Goal: Feedback & Contribution: Leave review/rating

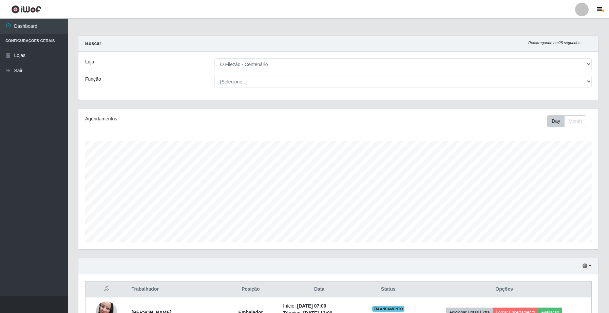
select select "203"
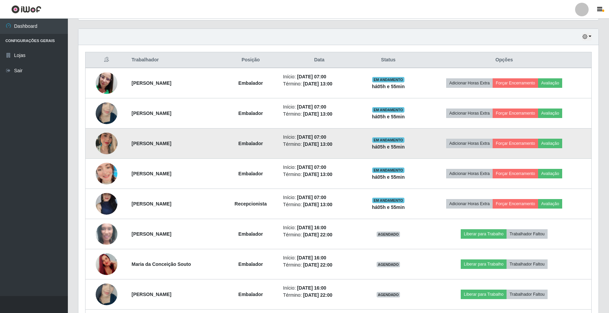
scroll to position [187, 0]
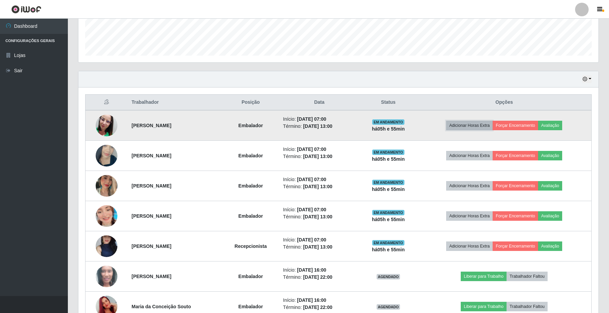
click at [486, 126] on button "Adicionar Horas Extra" at bounding box center [469, 126] width 46 height 10
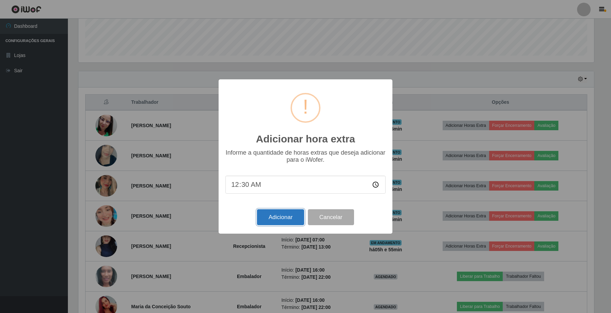
click at [281, 217] on button "Adicionar" at bounding box center [280, 217] width 47 height 16
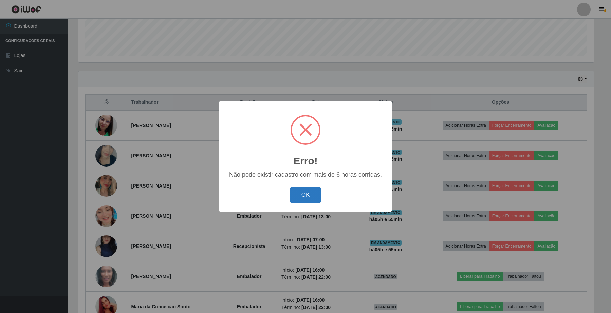
click at [308, 197] on button "OK" at bounding box center [306, 195] width 32 height 16
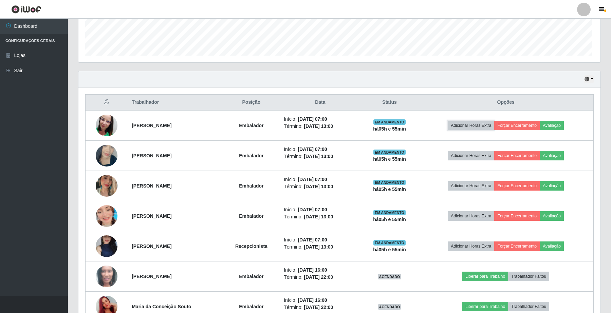
scroll to position [141, 520]
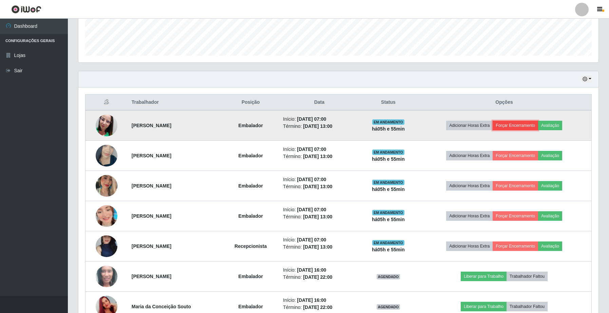
click at [535, 125] on button "Forçar Encerramento" at bounding box center [515, 126] width 45 height 10
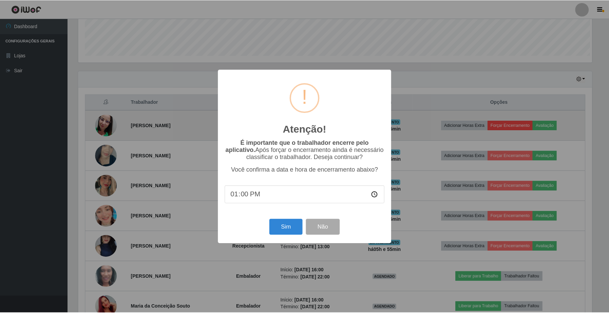
scroll to position [141, 515]
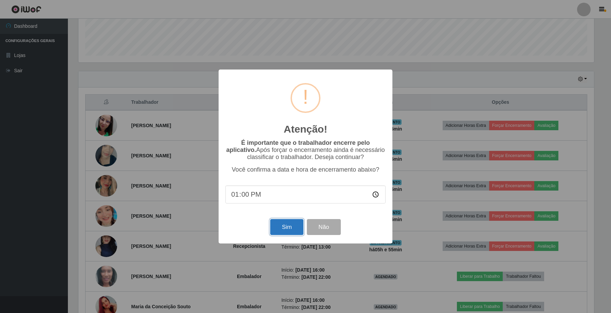
click at [286, 231] on button "Sim" at bounding box center [286, 227] width 33 height 16
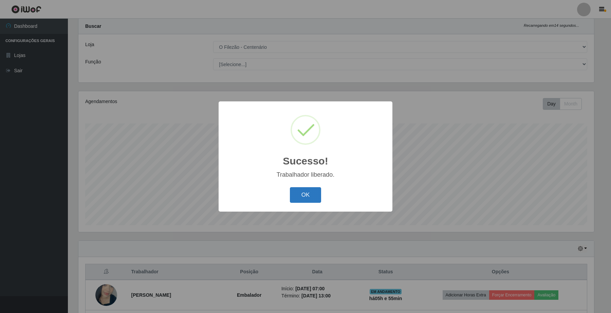
click at [304, 194] on button "OK" at bounding box center [306, 195] width 32 height 16
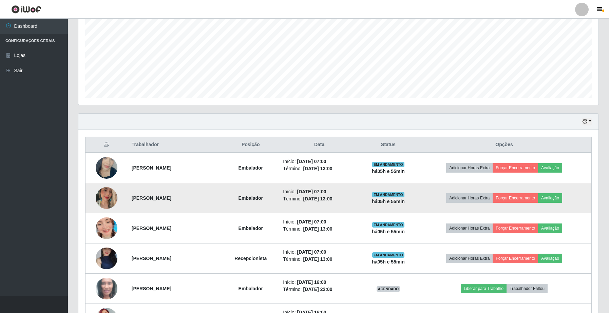
scroll to position [187, 0]
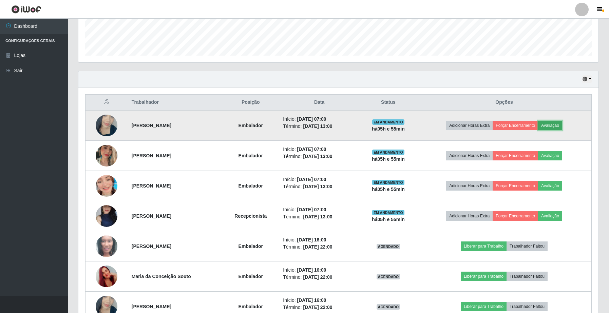
click at [558, 126] on button "Avaliação" at bounding box center [550, 126] width 24 height 10
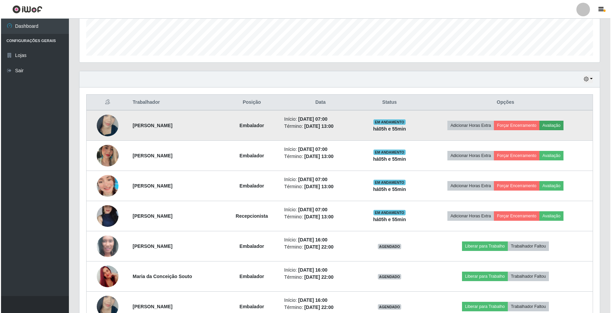
scroll to position [141, 515]
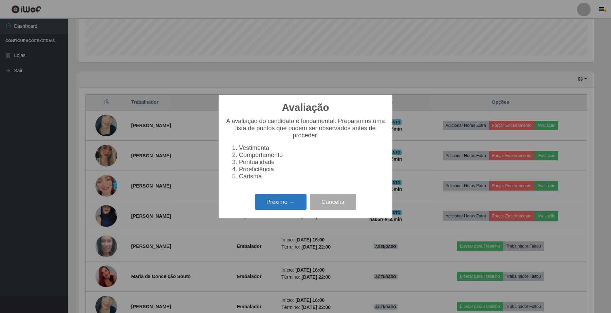
click at [288, 207] on button "Próximo →" at bounding box center [281, 202] width 52 height 16
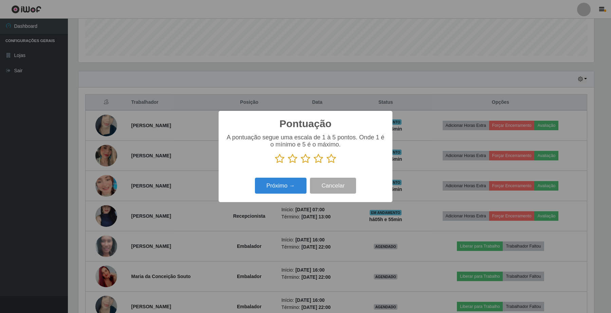
click at [330, 163] on icon at bounding box center [331, 159] width 10 height 10
click at [326, 164] on input "radio" at bounding box center [326, 164] width 0 height 0
click at [301, 192] on button "Próximo →" at bounding box center [281, 186] width 52 height 16
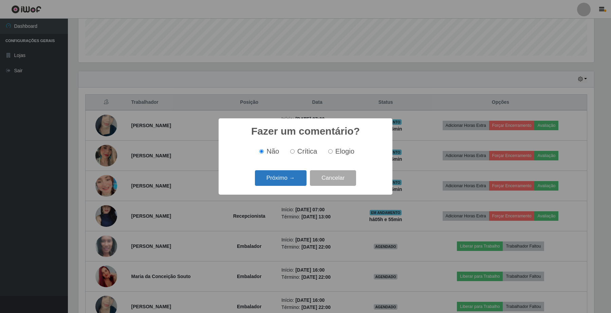
click at [294, 183] on button "Próximo →" at bounding box center [281, 178] width 52 height 16
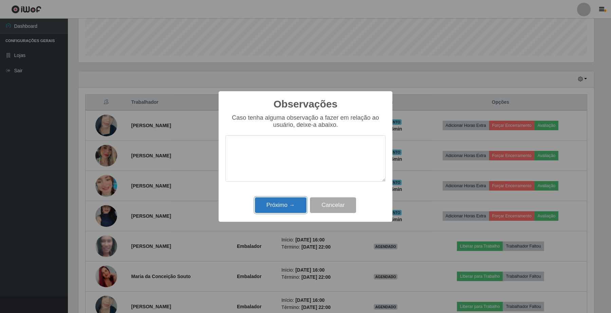
click at [280, 207] on button "Próximo →" at bounding box center [281, 205] width 52 height 16
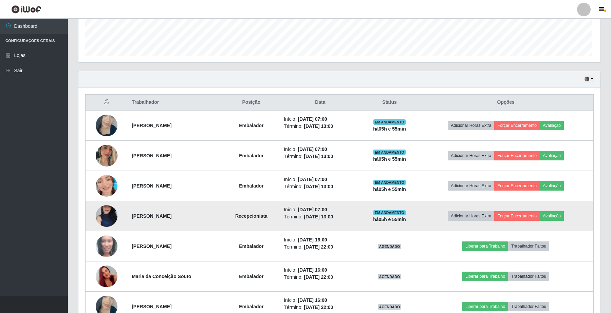
scroll to position [141, 520]
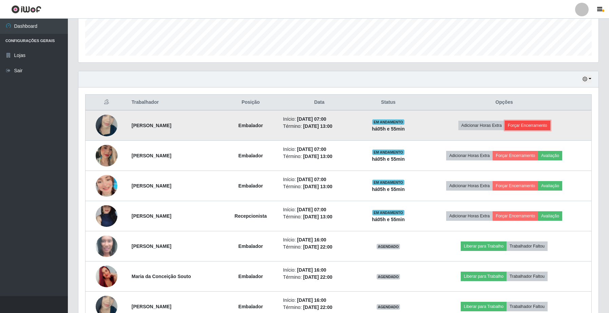
click at [524, 125] on button "Forçar Encerramento" at bounding box center [527, 126] width 45 height 10
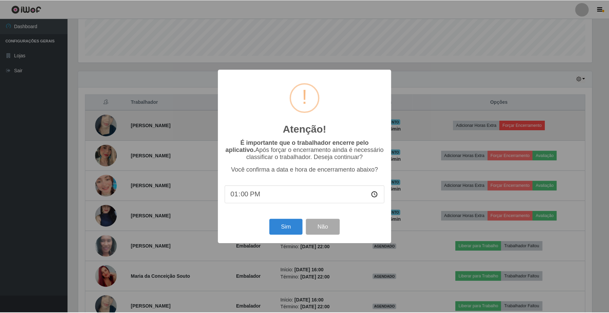
scroll to position [0, 0]
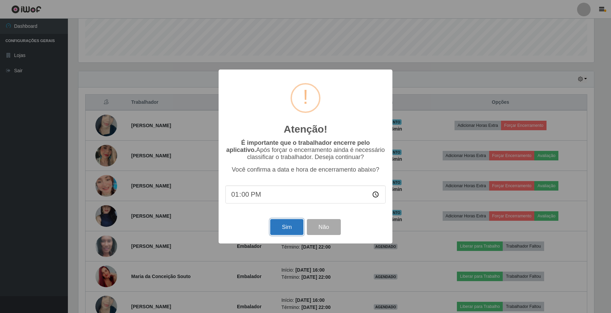
click at [296, 231] on button "Sim" at bounding box center [286, 227] width 33 height 16
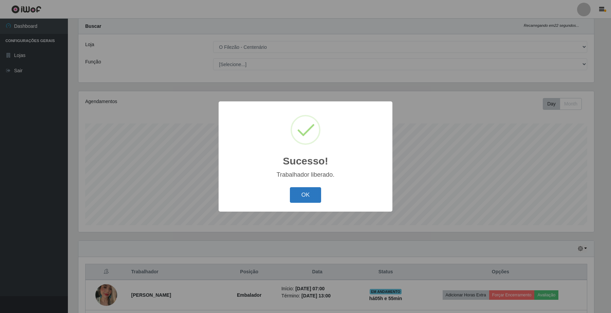
click at [309, 192] on button "OK" at bounding box center [306, 195] width 32 height 16
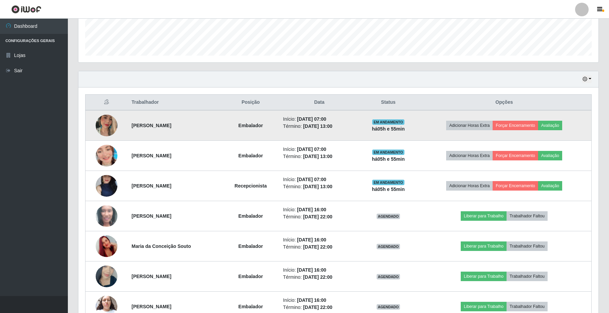
click at [557, 131] on td "Adicionar Horas Extra Forçar Encerramento Avaliação" at bounding box center [504, 125] width 174 height 31
click at [557, 129] on button "Avaliação" at bounding box center [550, 126] width 24 height 10
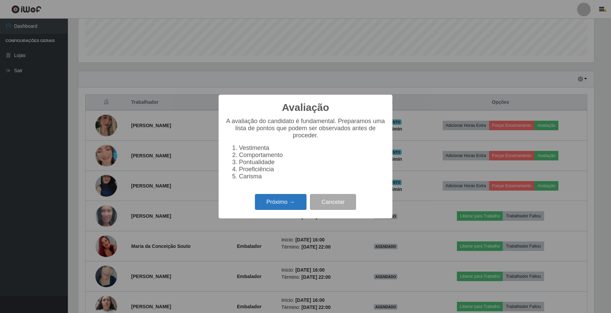
click at [279, 210] on button "Próximo →" at bounding box center [281, 202] width 52 height 16
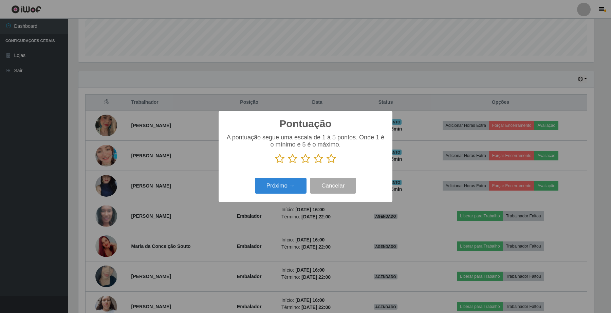
click at [332, 158] on icon at bounding box center [331, 159] width 10 height 10
click at [326, 164] on input "radio" at bounding box center [326, 164] width 0 height 0
click at [287, 189] on button "Próximo →" at bounding box center [281, 186] width 52 height 16
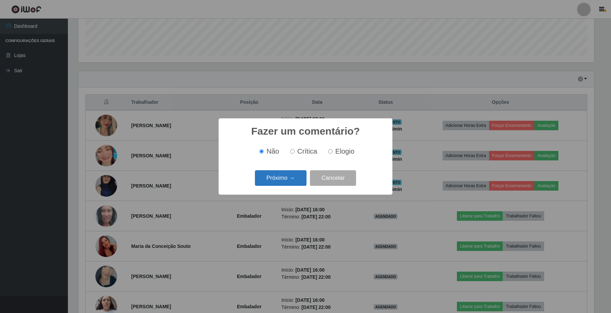
click at [299, 179] on button "Próximo →" at bounding box center [281, 178] width 52 height 16
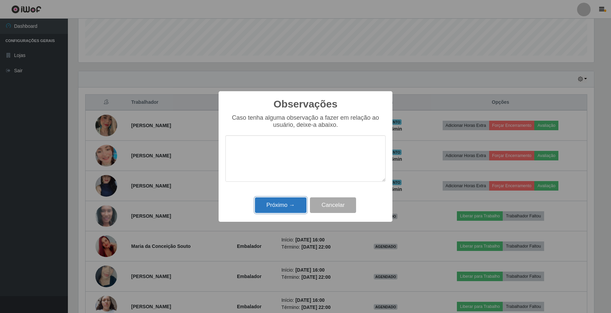
click at [283, 211] on button "Próximo →" at bounding box center [281, 205] width 52 height 16
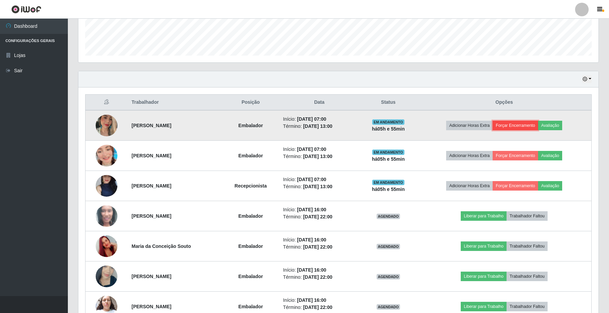
click at [538, 126] on button "Forçar Encerramento" at bounding box center [515, 126] width 45 height 10
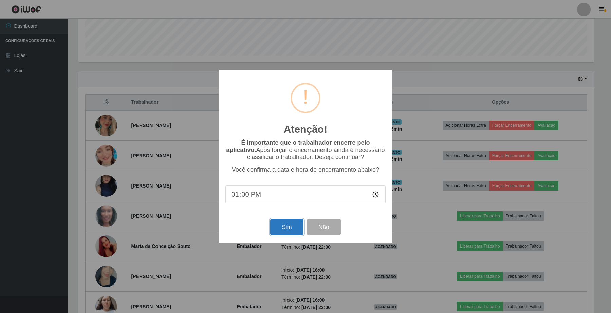
click at [282, 233] on button "Sim" at bounding box center [286, 227] width 33 height 16
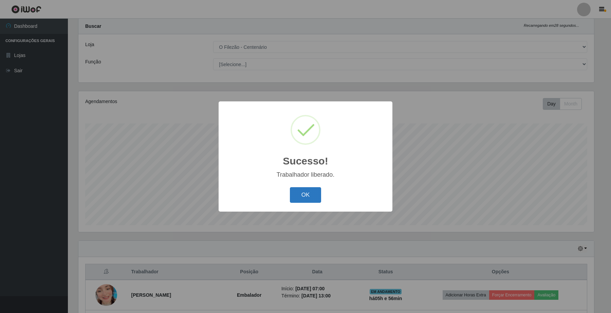
click at [310, 199] on button "OK" at bounding box center [306, 195] width 32 height 16
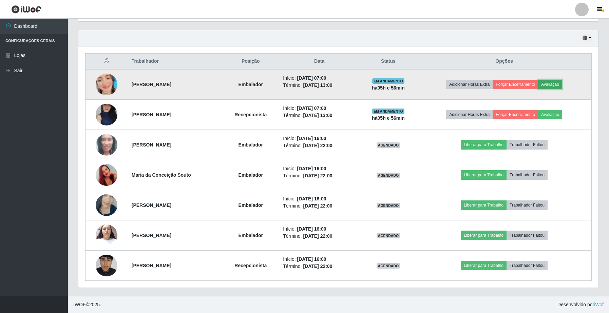
click at [561, 84] on button "Avaliação" at bounding box center [550, 85] width 24 height 10
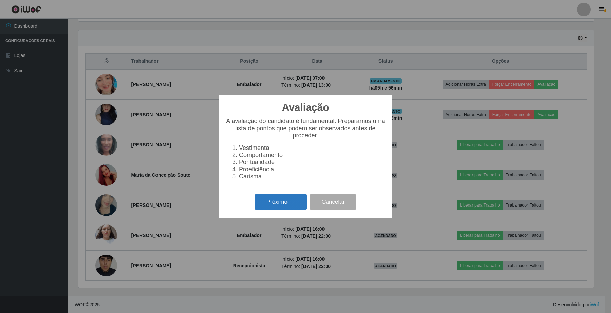
click at [281, 208] on button "Próximo →" at bounding box center [281, 202] width 52 height 16
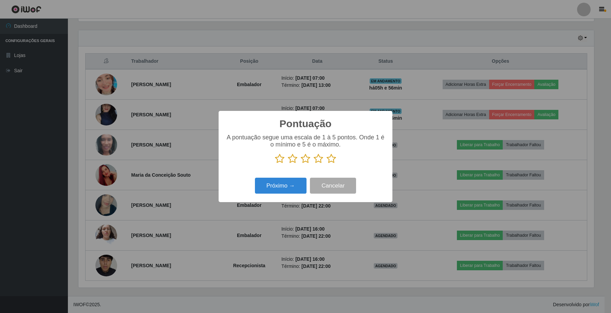
click at [335, 162] on icon at bounding box center [331, 159] width 10 height 10
click at [326, 164] on input "radio" at bounding box center [326, 164] width 0 height 0
click at [298, 186] on button "Próximo →" at bounding box center [281, 186] width 52 height 16
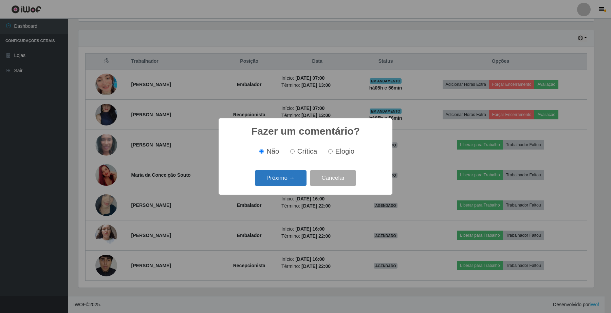
click at [292, 181] on button "Próximo →" at bounding box center [281, 178] width 52 height 16
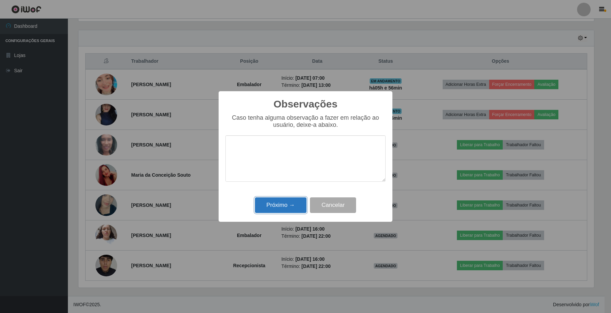
click at [267, 206] on button "Próximo →" at bounding box center [281, 205] width 52 height 16
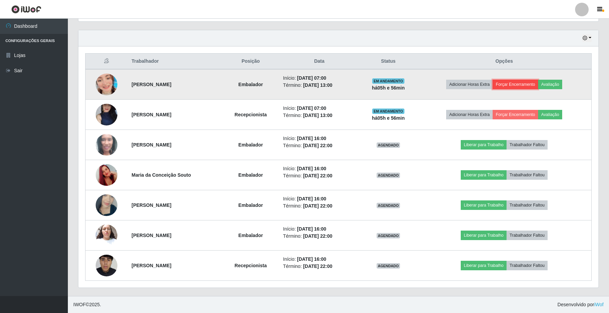
click at [512, 84] on button "Forçar Encerramento" at bounding box center [515, 85] width 45 height 10
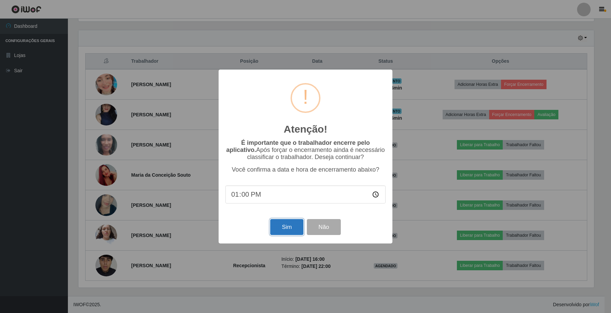
click at [285, 235] on button "Sim" at bounding box center [286, 227] width 33 height 16
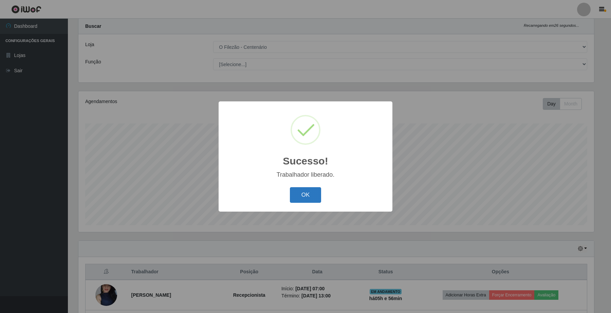
click at [301, 192] on button "OK" at bounding box center [306, 195] width 32 height 16
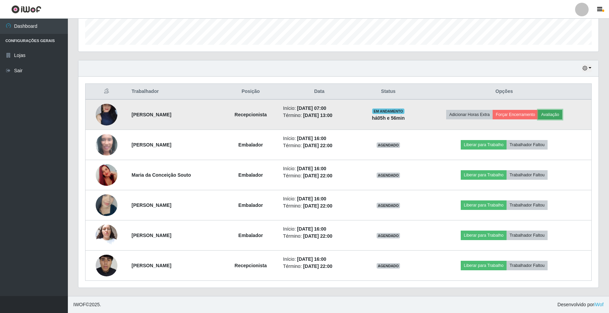
click at [562, 115] on button "Avaliação" at bounding box center [550, 115] width 24 height 10
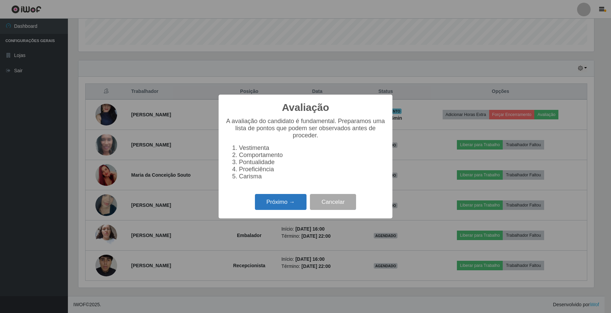
click at [298, 206] on button "Próximo →" at bounding box center [281, 202] width 52 height 16
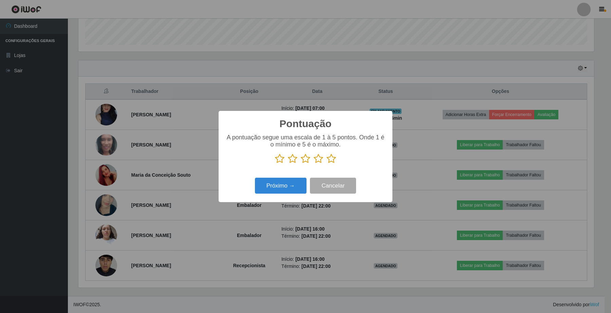
click at [334, 160] on icon at bounding box center [331, 159] width 10 height 10
click at [326, 164] on input "radio" at bounding box center [326, 164] width 0 height 0
click at [273, 186] on button "Próximo →" at bounding box center [281, 186] width 52 height 16
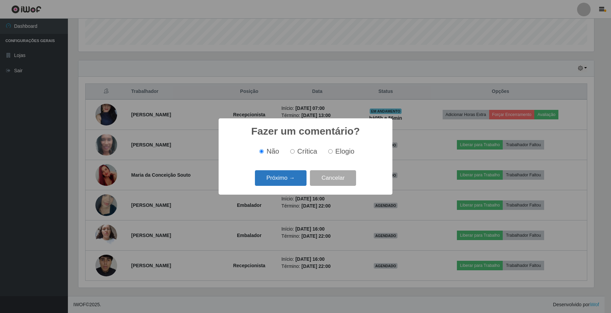
click at [282, 178] on button "Próximo →" at bounding box center [281, 178] width 52 height 16
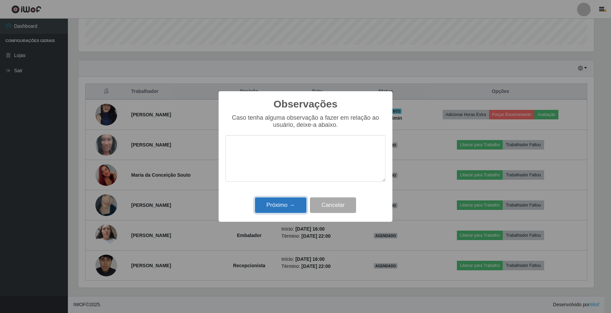
click at [295, 205] on button "Próximo →" at bounding box center [281, 205] width 52 height 16
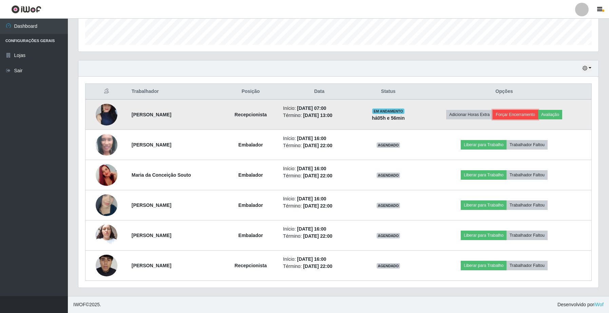
click at [525, 111] on button "Forçar Encerramento" at bounding box center [515, 115] width 45 height 10
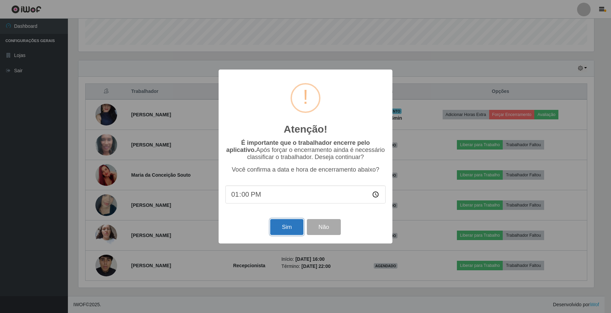
click at [296, 228] on button "Sim" at bounding box center [286, 227] width 33 height 16
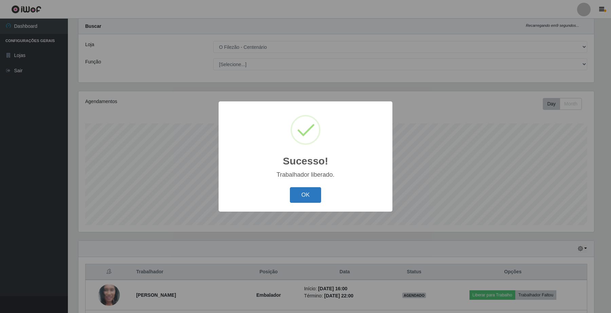
click at [296, 193] on button "OK" at bounding box center [306, 195] width 32 height 16
